Goal: Task Accomplishment & Management: Manage account settings

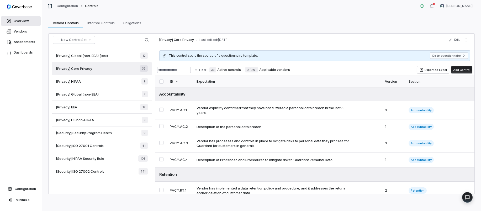
click at [24, 21] on span "Overview" at bounding box center [21, 21] width 15 height 4
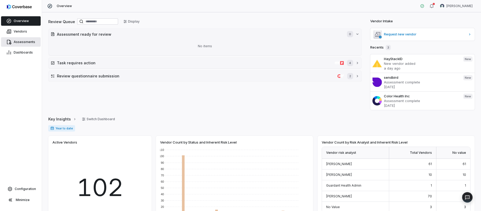
click at [25, 43] on span "Assessments" at bounding box center [25, 42] width 22 height 4
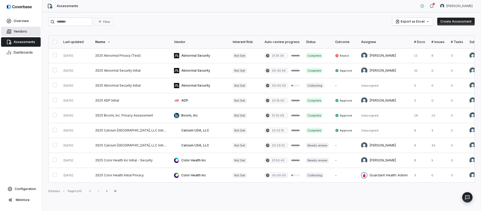
click at [25, 34] on link "Vendors" at bounding box center [21, 31] width 40 height 9
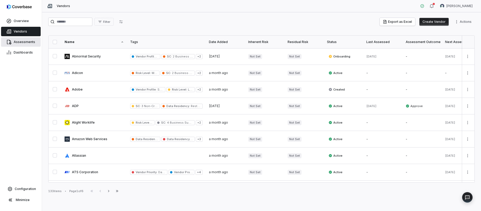
click at [30, 42] on span "Assessments" at bounding box center [25, 42] width 22 height 4
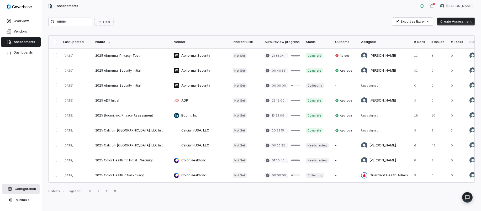
click at [28, 192] on link "Configuration" at bounding box center [21, 188] width 38 height 9
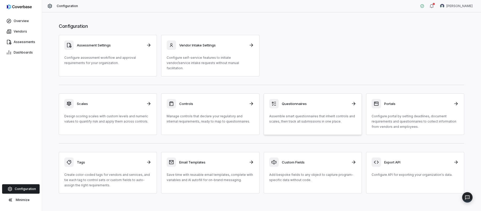
click at [313, 106] on div "Questionnaires Assemble smart questionnaires that inherit controls and scales, …" at bounding box center [312, 111] width 87 height 25
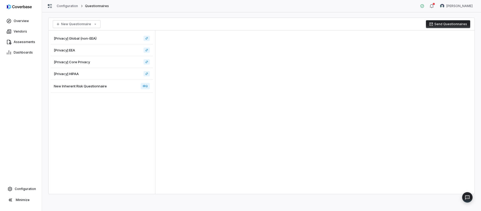
click at [441, 24] on button "Send Questionnaires" at bounding box center [448, 24] width 44 height 8
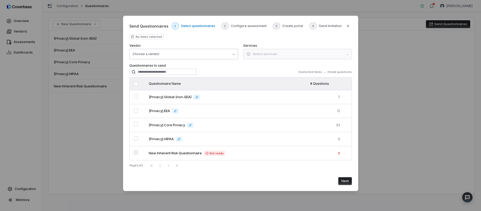
click at [168, 56] on button "Choose a vendor" at bounding box center [183, 54] width 109 height 11
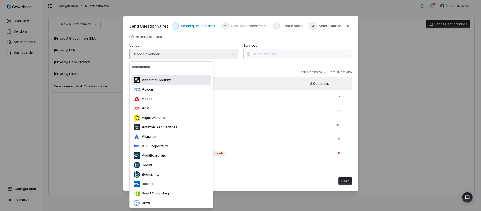
click at [170, 83] on div "Abnormal Security" at bounding box center [152, 80] width 37 height 6
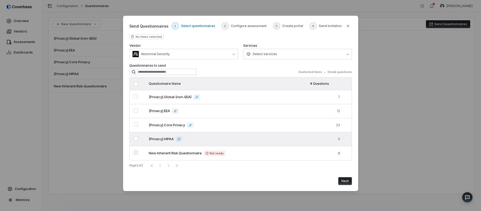
click at [136, 136] on td at bounding box center [138, 139] width 16 height 14
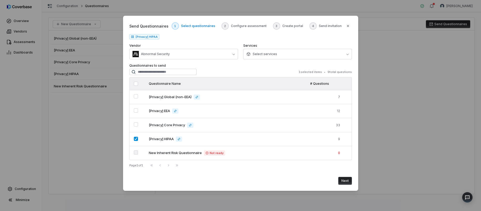
click at [343, 185] on button "Next" at bounding box center [346, 181] width 14 height 8
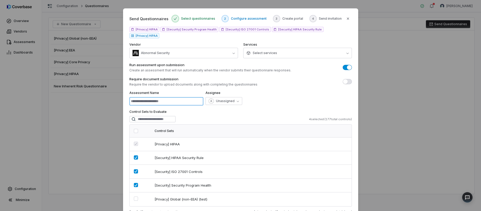
click at [180, 97] on input at bounding box center [166, 101] width 74 height 8
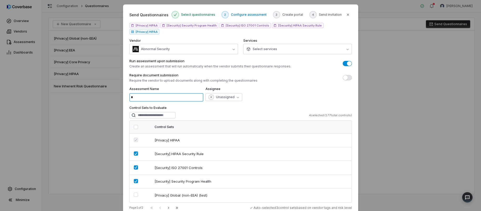
scroll to position [4, 0]
type input "*"
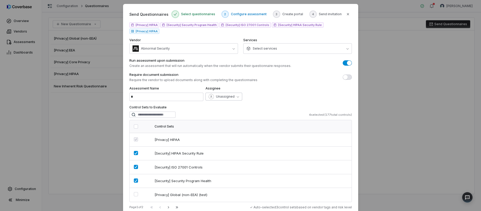
click at [217, 95] on span "Unassigned" at bounding box center [225, 97] width 19 height 4
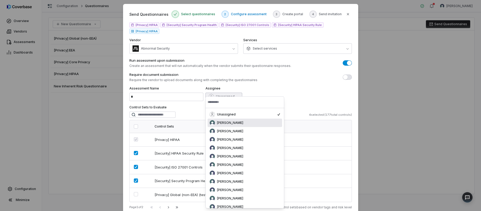
click at [230, 122] on span "[PERSON_NAME]" at bounding box center [230, 123] width 26 height 4
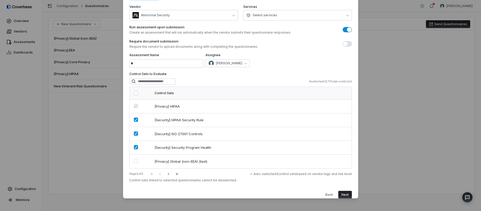
click at [346, 191] on button "Next" at bounding box center [346, 195] width 14 height 8
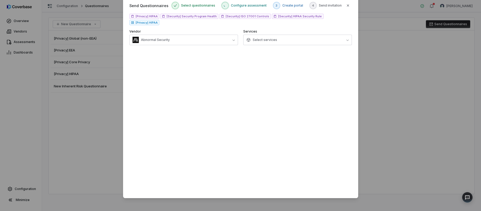
scroll to position [0, 0]
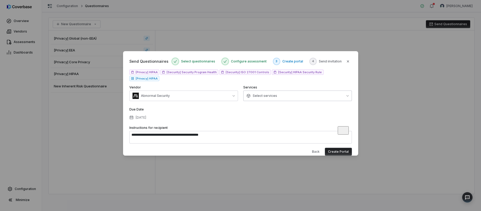
click at [316, 91] on button "Select services" at bounding box center [297, 96] width 109 height 11
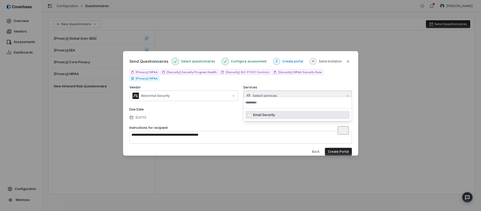
click at [316, 91] on button "Select services" at bounding box center [297, 96] width 109 height 11
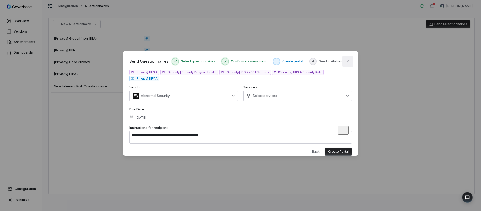
click at [349, 65] on button "Close" at bounding box center [348, 61] width 11 height 11
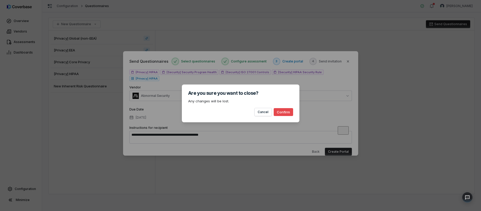
drag, startPoint x: 290, startPoint y: 113, endPoint x: 299, endPoint y: 115, distance: 8.9
click at [290, 113] on button "Confirm" at bounding box center [283, 112] width 19 height 8
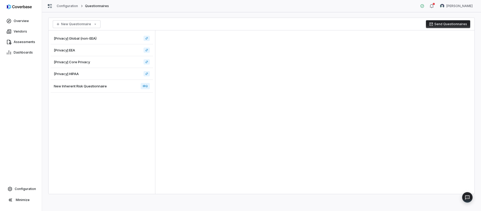
click at [446, 25] on button "Send Questionnaires" at bounding box center [448, 24] width 44 height 8
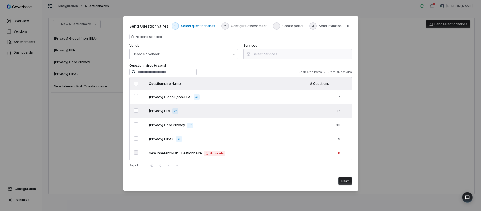
click at [136, 109] on EEA"] "Select questionnaire [Privacy] EEA" at bounding box center [136, 110] width 4 height 4
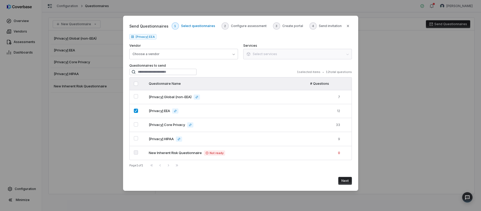
click at [349, 184] on button "Next" at bounding box center [346, 181] width 14 height 8
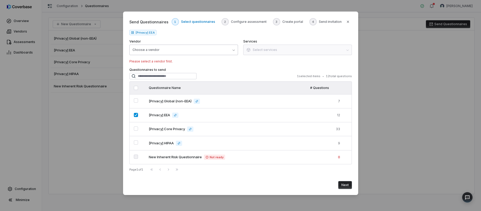
click at [216, 52] on button "Choose a vendor" at bounding box center [183, 50] width 109 height 11
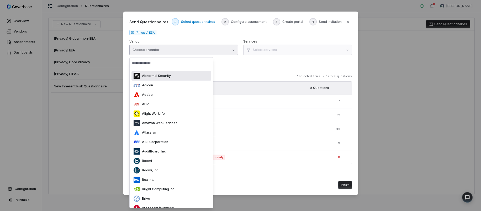
click at [174, 77] on div "Abnormal Security" at bounding box center [172, 75] width 80 height 9
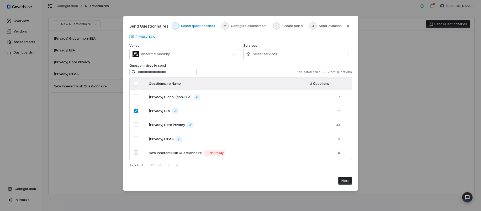
click at [344, 176] on div "Next" at bounding box center [240, 179] width 223 height 12
click at [345, 176] on div "Next" at bounding box center [240, 179] width 223 height 12
click at [344, 181] on button "Next" at bounding box center [346, 181] width 14 height 8
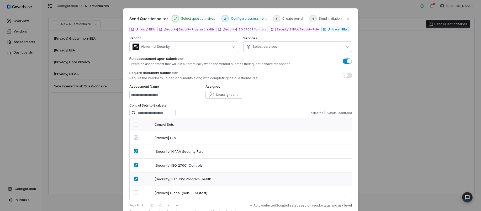
scroll to position [38, 0]
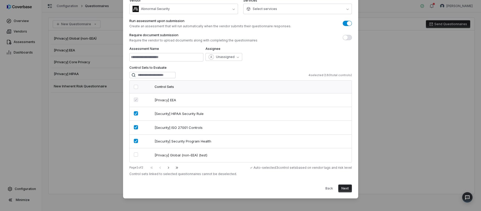
click at [346, 189] on button "Next" at bounding box center [346, 189] width 14 height 8
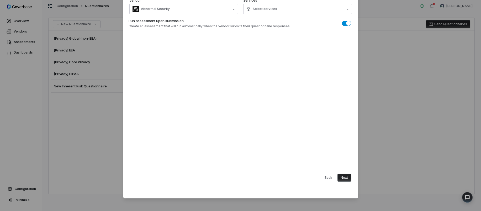
scroll to position [0, 0]
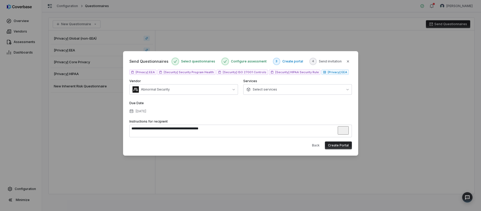
click at [335, 145] on button "Create Portal" at bounding box center [338, 146] width 27 height 8
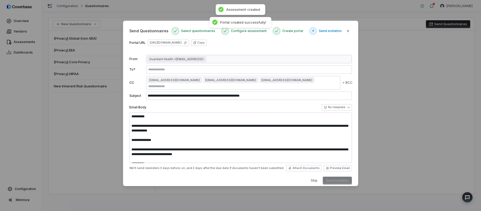
type textarea "**********"
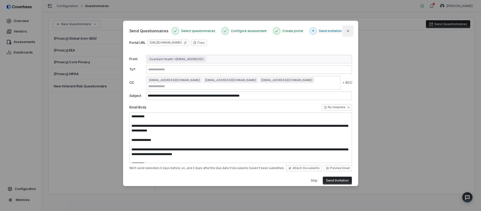
click at [346, 33] on icon "button" at bounding box center [348, 31] width 4 height 4
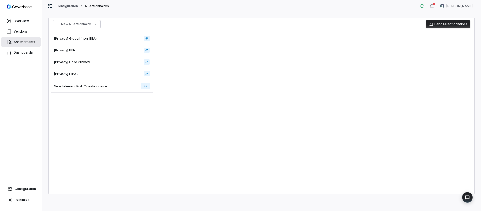
click at [31, 42] on span "Assessments" at bounding box center [25, 42] width 22 height 4
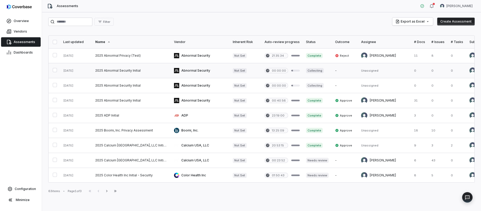
click at [57, 69] on button "button" at bounding box center [55, 70] width 4 height 4
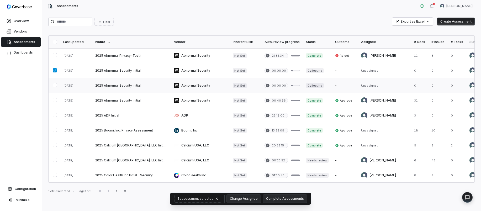
click at [54, 84] on button "button" at bounding box center [55, 85] width 4 height 4
click at [287, 200] on button "Complete Assessments" at bounding box center [286, 199] width 44 height 8
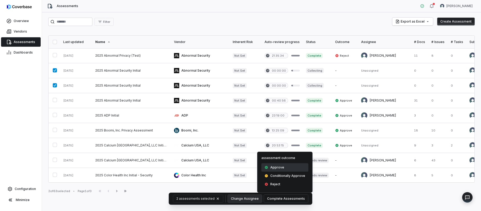
click at [277, 165] on div "Approve" at bounding box center [285, 167] width 47 height 8
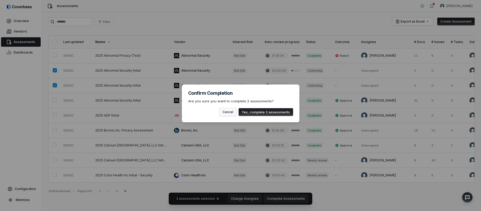
click at [231, 113] on button "Cancel" at bounding box center [228, 112] width 17 height 8
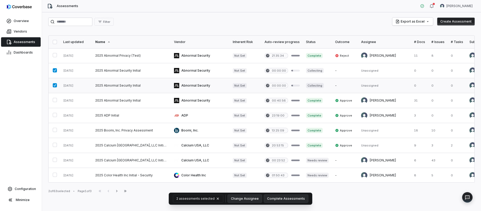
drag, startPoint x: 53, startPoint y: 84, endPoint x: 55, endPoint y: 79, distance: 5.7
click at [53, 83] on button "button" at bounding box center [55, 85] width 4 height 4
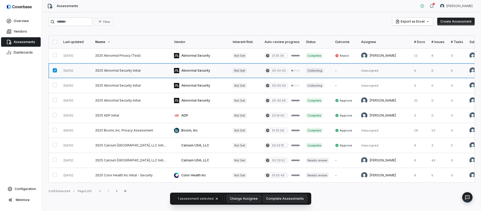
click at [108, 72] on link at bounding box center [131, 70] width 79 height 15
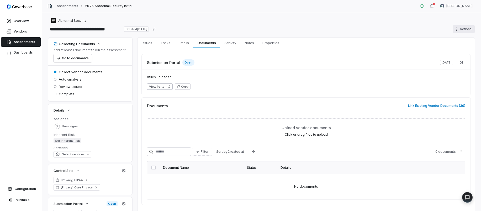
click at [460, 28] on html "**********" at bounding box center [240, 105] width 481 height 211
click at [461, 74] on div "Delete" at bounding box center [458, 74] width 38 height 8
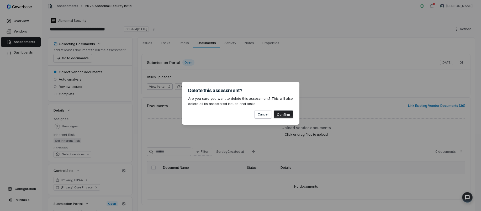
drag, startPoint x: 286, startPoint y: 117, endPoint x: 289, endPoint y: 117, distance: 2.9
click at [286, 117] on button "Confirm" at bounding box center [283, 115] width 19 height 8
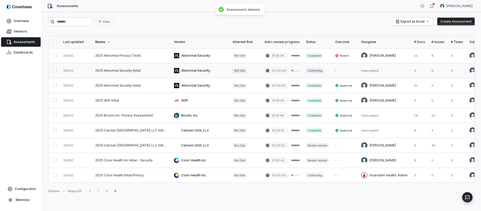
click at [113, 70] on link at bounding box center [131, 70] width 79 height 15
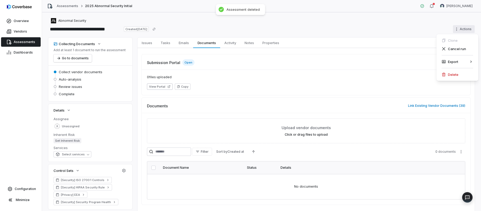
click at [458, 28] on html "**********" at bounding box center [240, 105] width 481 height 211
click at [452, 76] on div "Delete" at bounding box center [458, 74] width 38 height 8
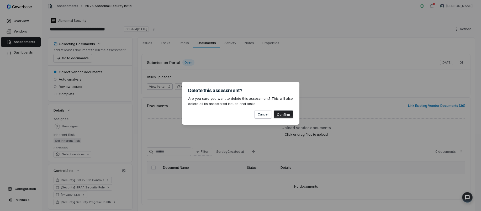
click at [284, 115] on button "Confirm" at bounding box center [283, 115] width 19 height 8
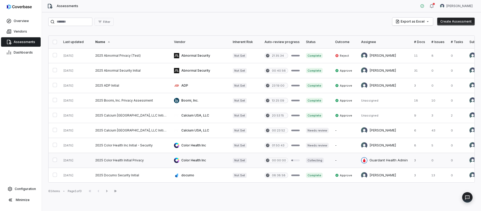
click at [154, 159] on link at bounding box center [131, 160] width 79 height 15
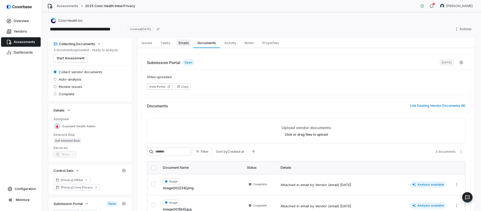
click at [187, 45] on span "Emails" at bounding box center [184, 42] width 14 height 7
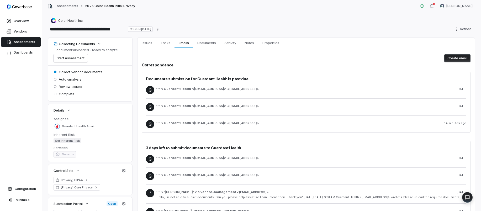
scroll to position [77, 0]
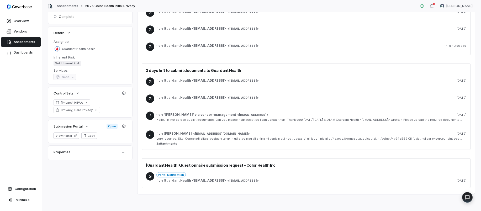
click at [443, 181] on div "from Guardant Health <[EMAIL_ADDRESS]> < [EMAIL_ADDRESS] > [DATE]" at bounding box center [312, 181] width 310 height 4
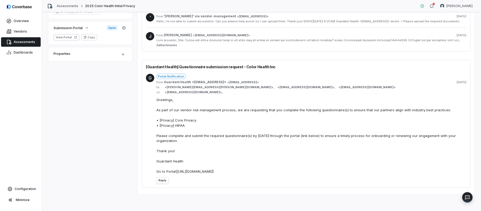
scroll to position [0, 0]
